Goal: Task Accomplishment & Management: Complete application form

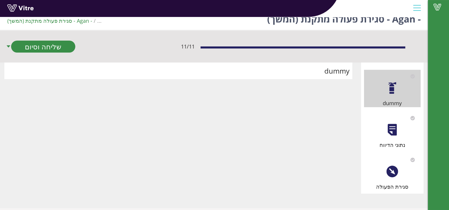
scroll to position [15, 0]
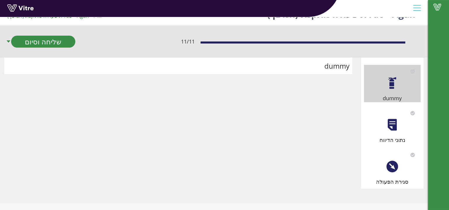
click at [398, 174] on div "סגירת הפעולה" at bounding box center [392, 166] width 57 height 37
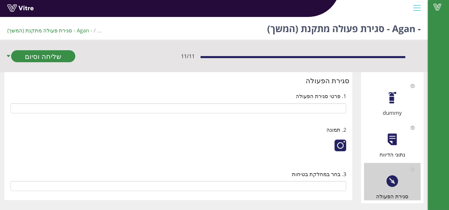
type input "AG-HSE צוות בטיחות אגן - Agan HSE"
click at [340, 147] on div at bounding box center [341, 146] width 12 height 12
click at [340, 145] on div at bounding box center [341, 146] width 12 height 12
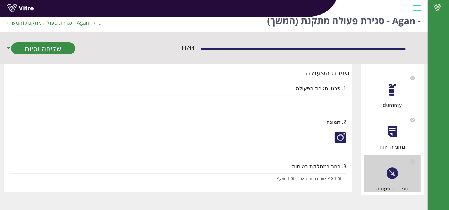
scroll to position [15, 0]
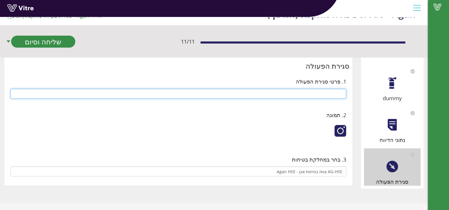
click at [313, 93] on input "text" at bounding box center [179, 94] width 336 height 10
type input "טופל"
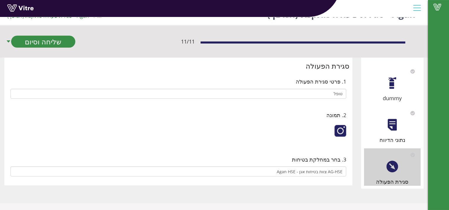
click at [340, 130] on div at bounding box center [341, 131] width 12 height 12
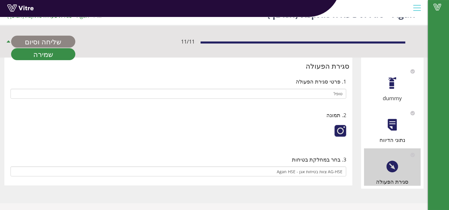
click at [58, 43] on link "שליחה וסיום" at bounding box center [43, 42] width 64 height 12
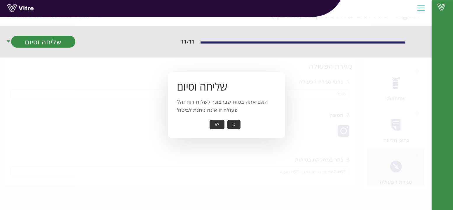
click at [236, 125] on button "כן" at bounding box center [234, 124] width 13 height 9
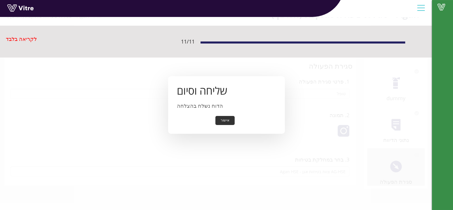
click at [227, 120] on button "אישור" at bounding box center [225, 120] width 19 height 9
